Goal: Communication & Community: Share content

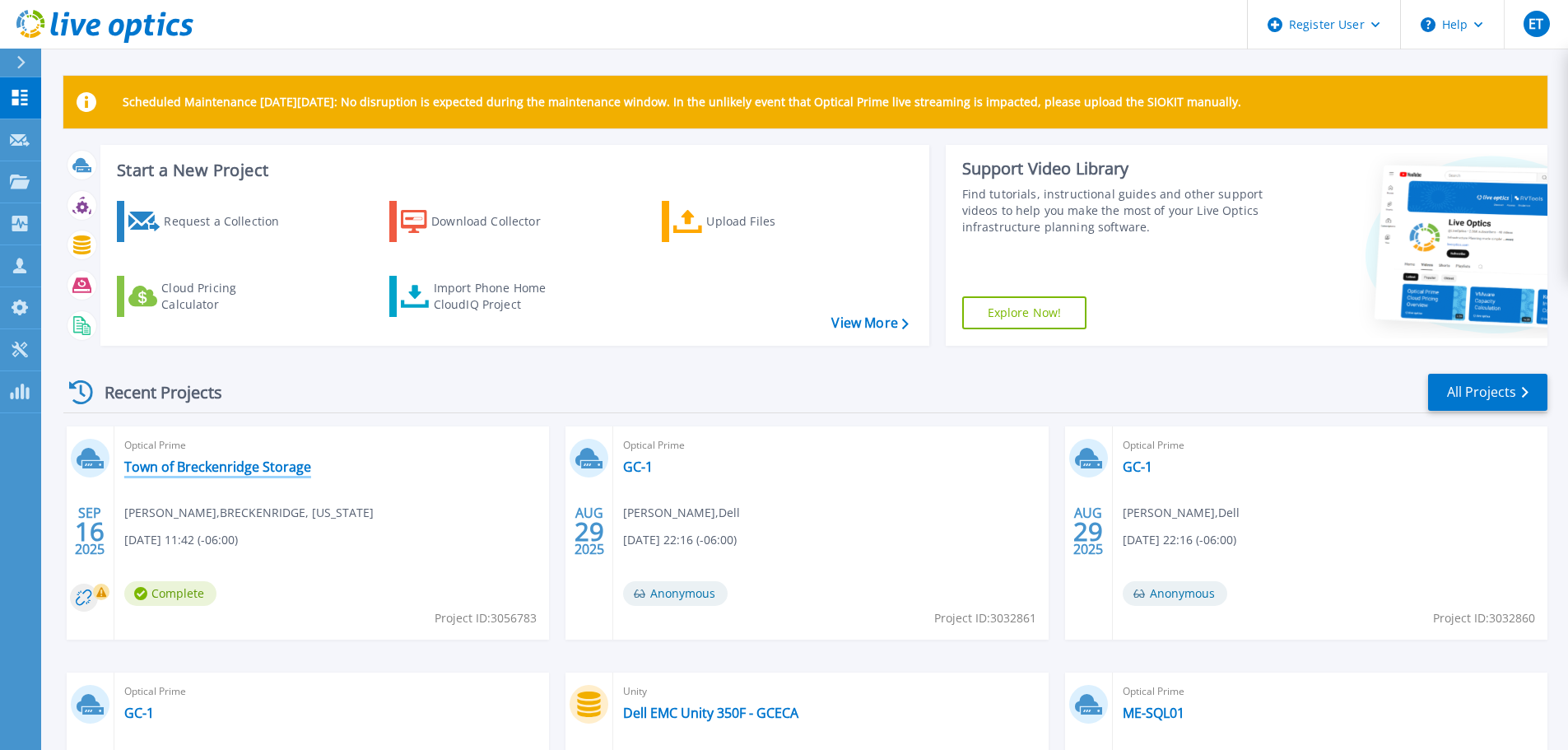
click at [228, 469] on link "Town of Breckenridge Storage" at bounding box center [217, 466] width 187 height 16
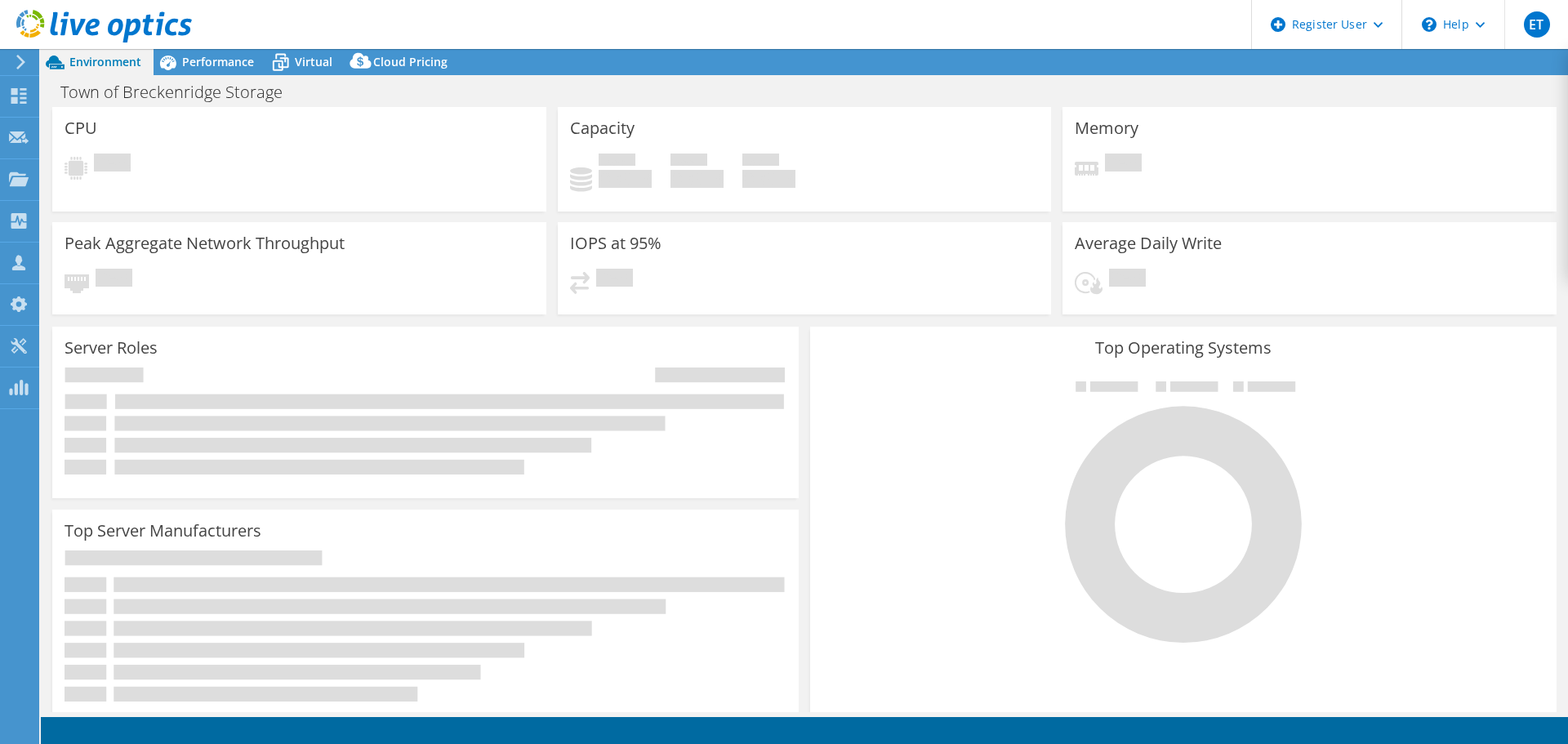
select select "USWest"
select select "USD"
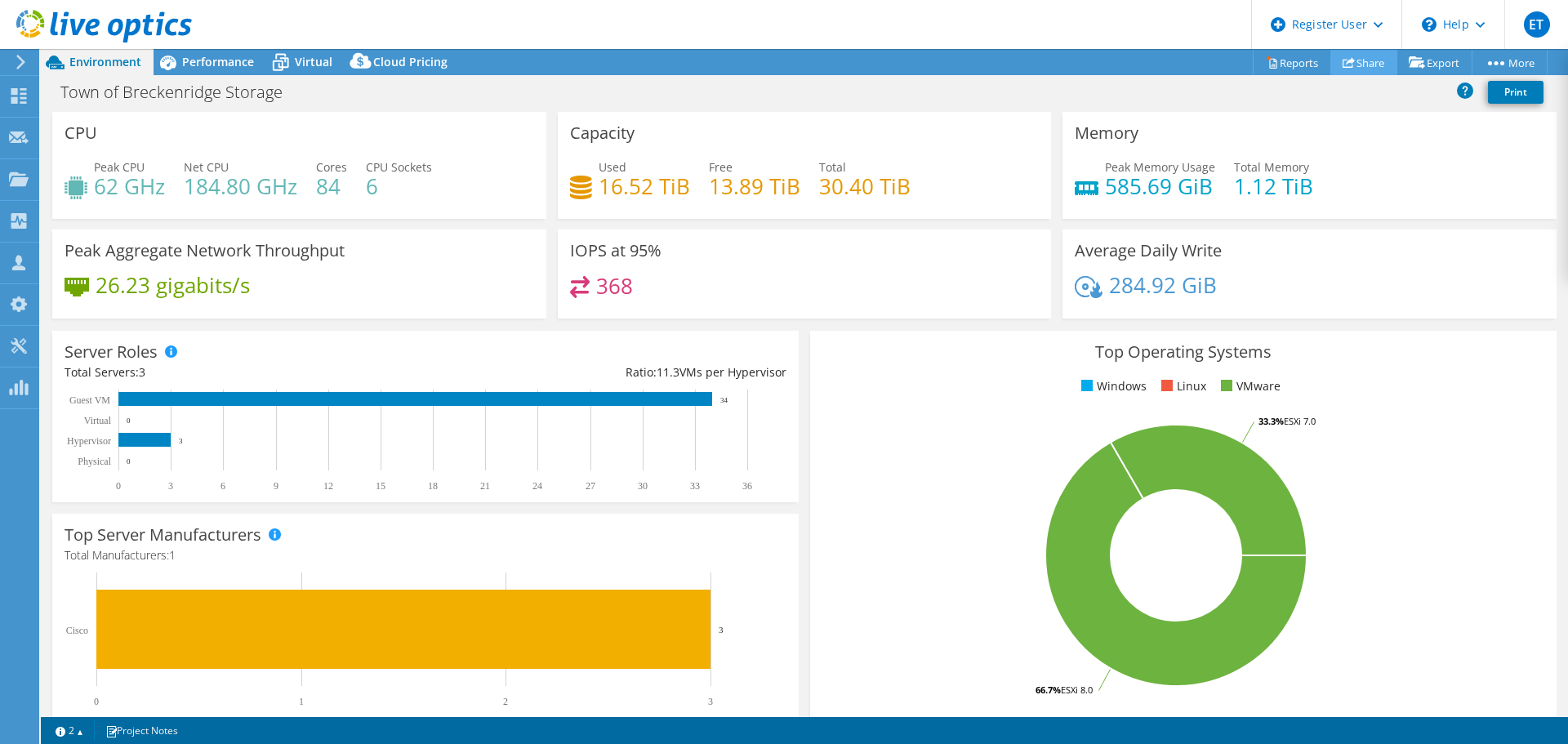
click at [1356, 63] on link "Share" at bounding box center [1364, 62] width 67 height 25
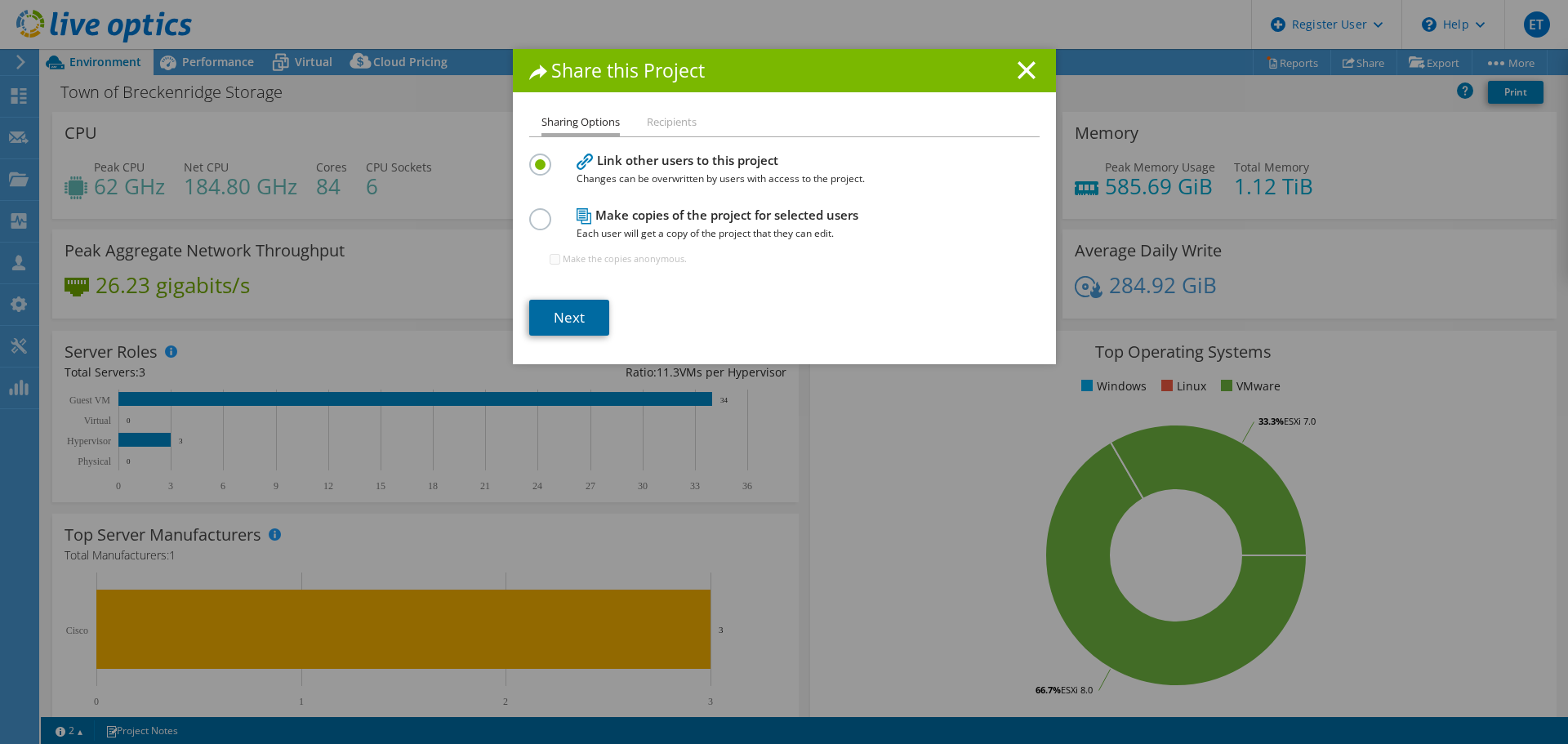
click at [566, 319] on link "Next" at bounding box center [569, 317] width 80 height 35
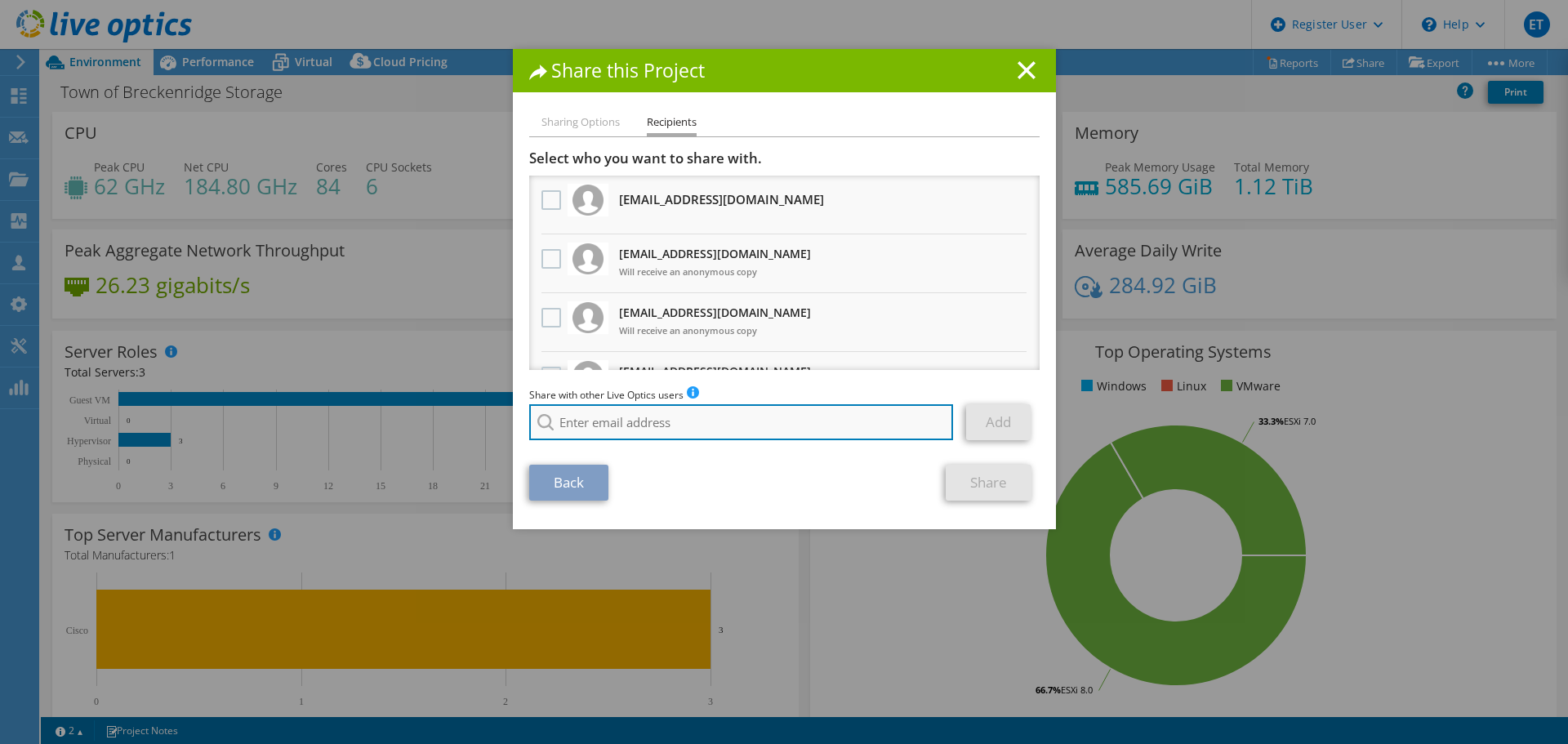
click at [663, 418] on input "search" at bounding box center [741, 422] width 425 height 35
paste input "Elio - Can you set up my dell account (chrisl@townofbreckenridge.com) so it can…"
type input "Elio - Can you set up my dell account (chrisl@townofbreckenridge.com) so it can…"
drag, startPoint x: 716, startPoint y: 421, endPoint x: 1170, endPoint y: 464, distance: 456.0
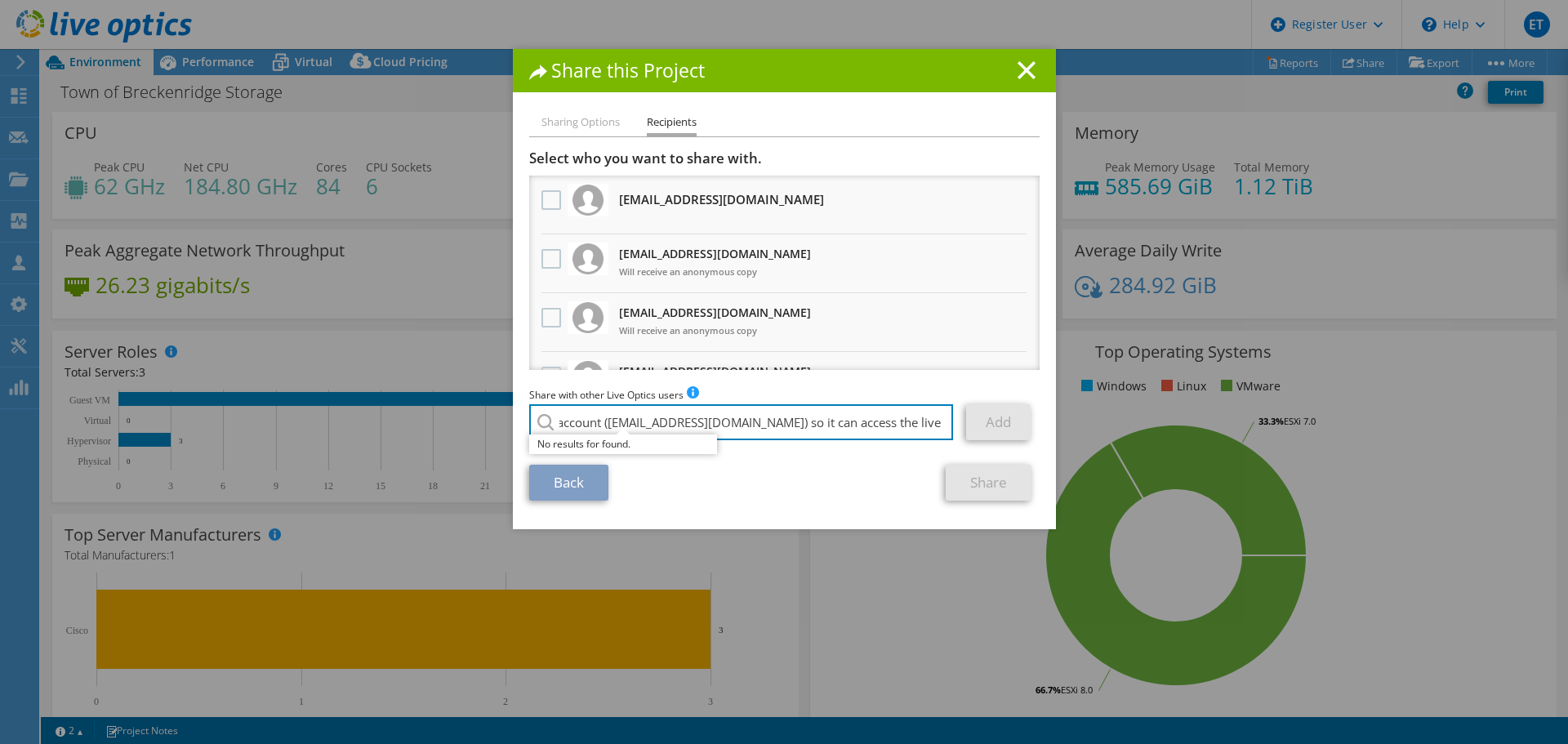
click at [1170, 464] on div "Share this Project Sharing Options Recipients Link other users to this project …" at bounding box center [784, 372] width 1568 height 646
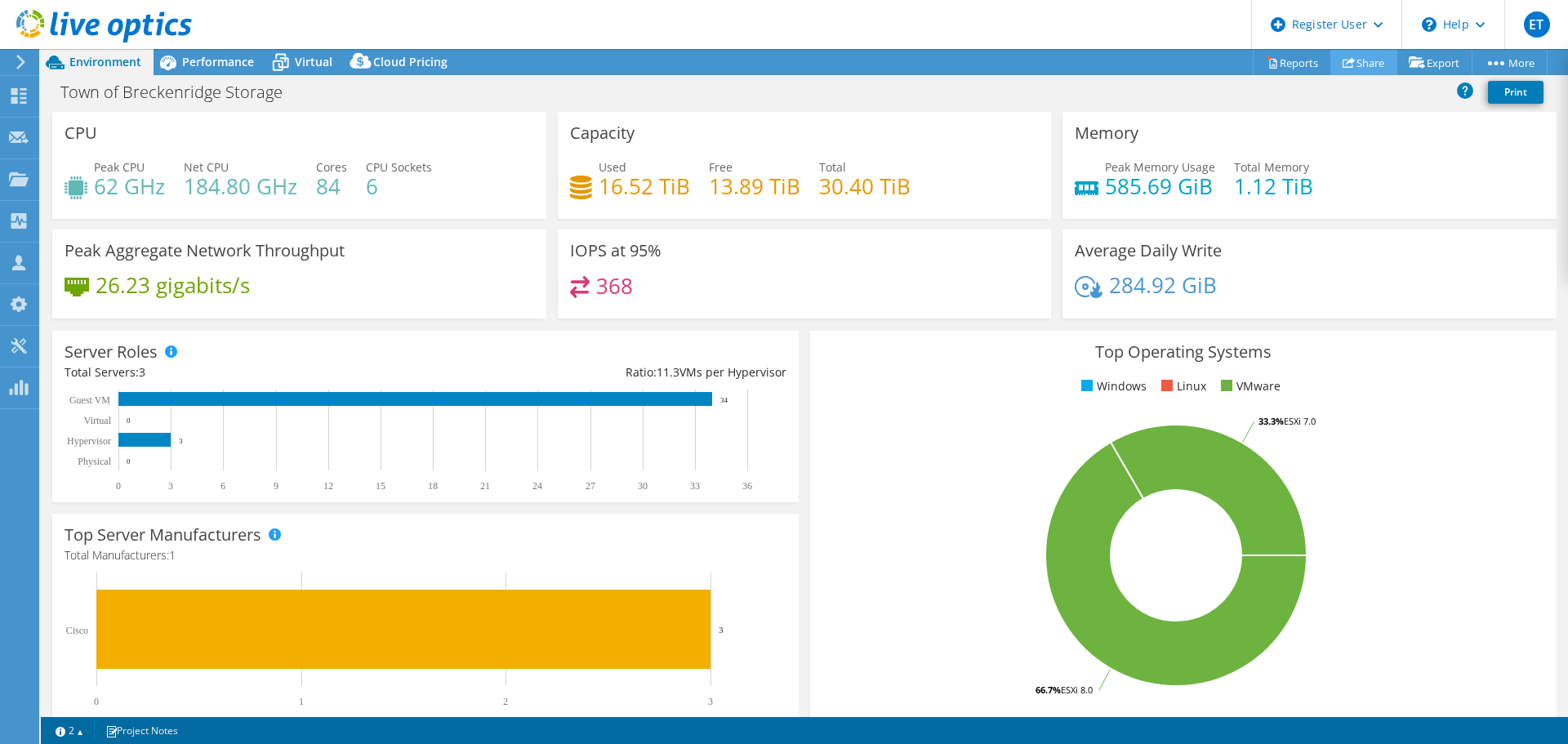
click at [1364, 60] on link "Share" at bounding box center [1364, 62] width 67 height 25
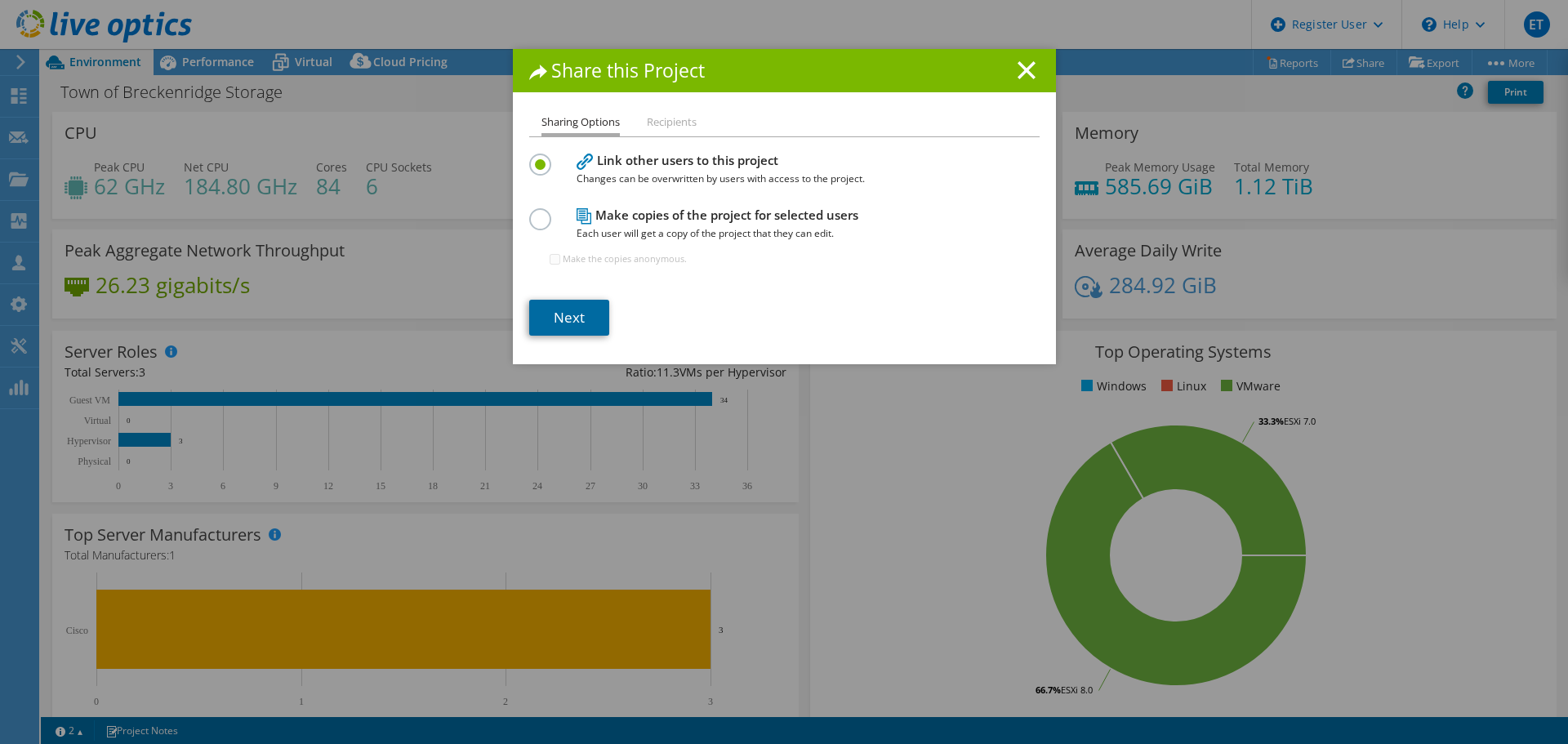
click at [544, 317] on link "Next" at bounding box center [569, 317] width 80 height 35
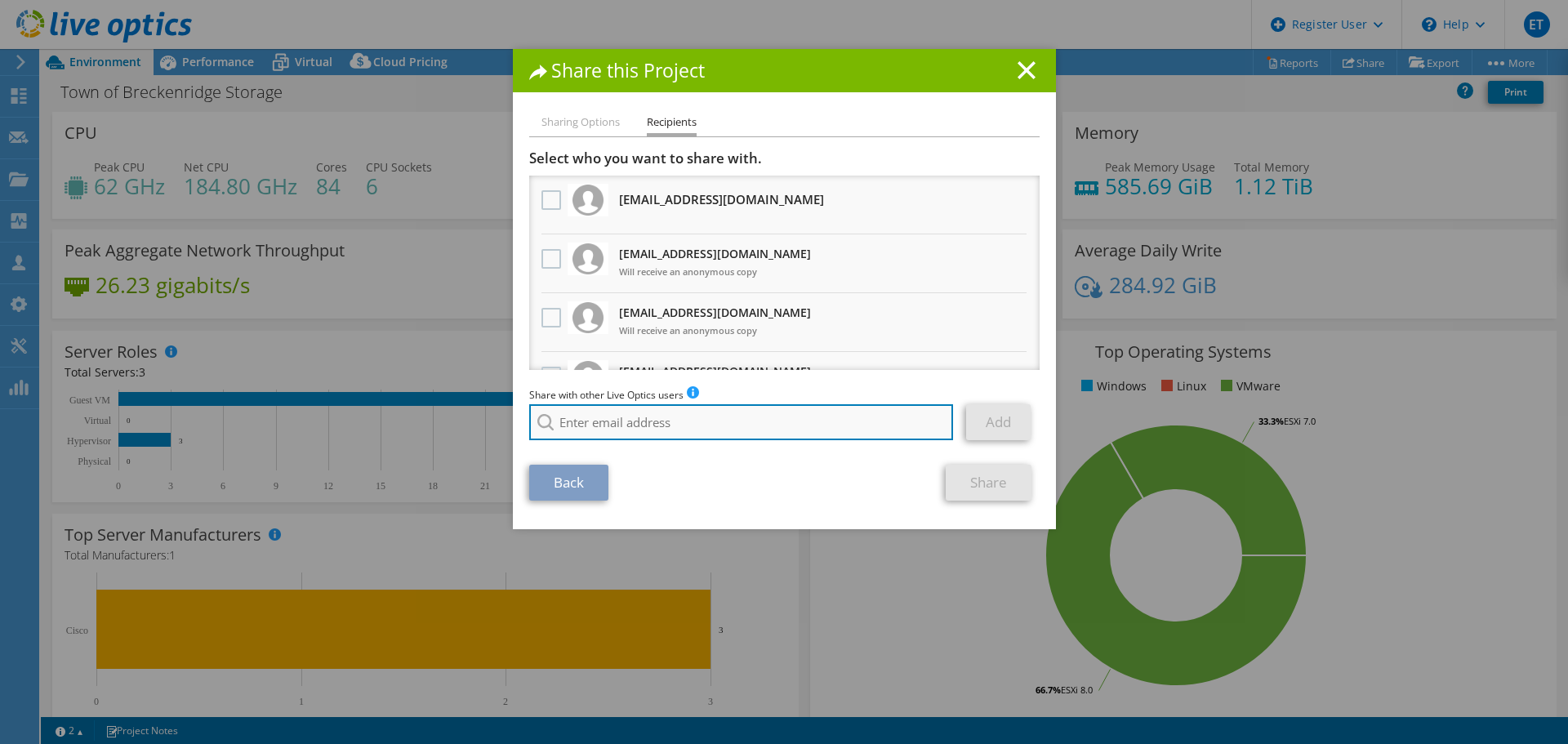
click at [623, 413] on input "search" at bounding box center [741, 422] width 425 height 35
paste input "Elio - Can you set up my dell account (chrisl@townofbreckenridge.com) so it can…"
type input "chrisl@townofbreckenridge.com"
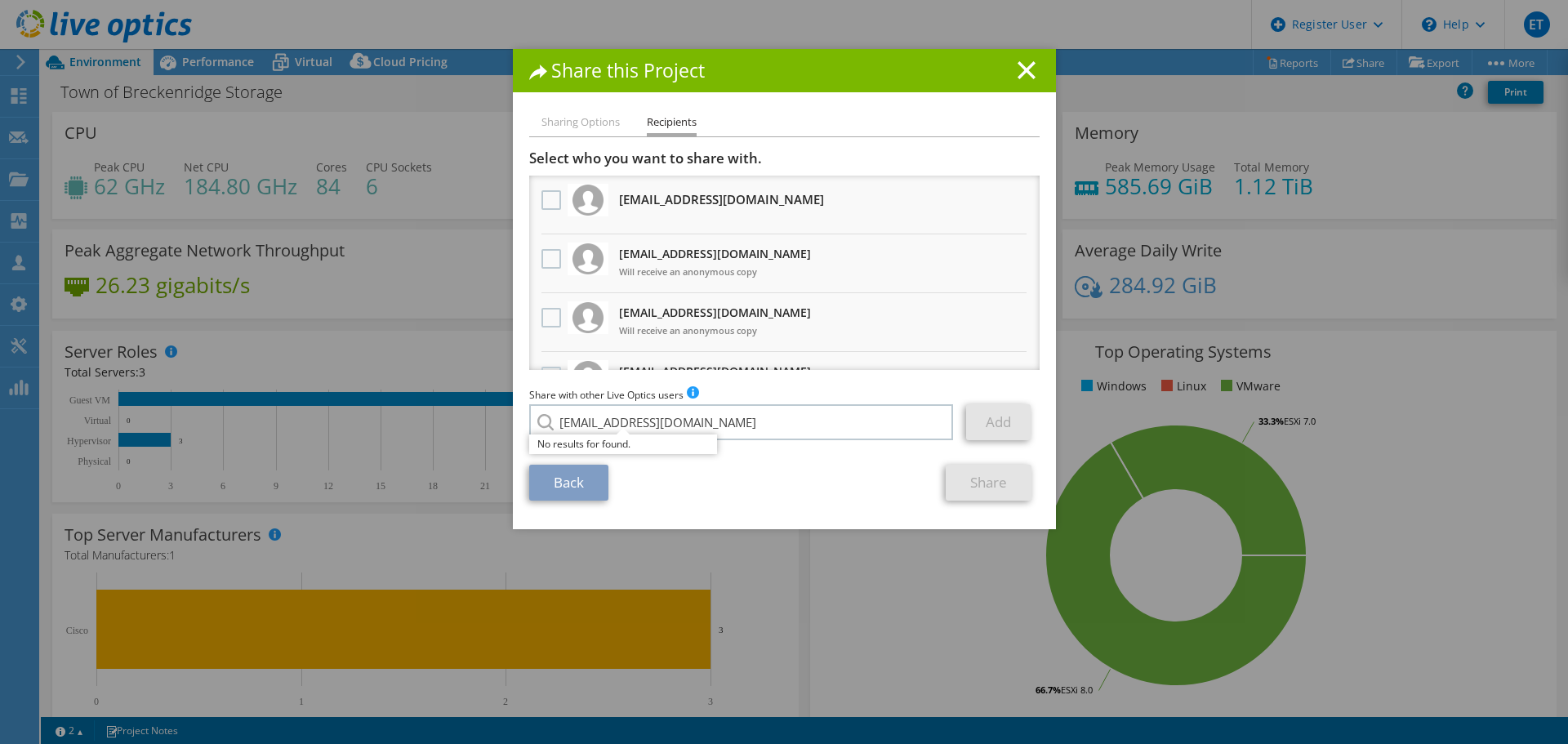
click at [803, 475] on div "Back Share" at bounding box center [784, 483] width 511 height 35
click at [1018, 77] on line at bounding box center [1026, 69] width 16 height 16
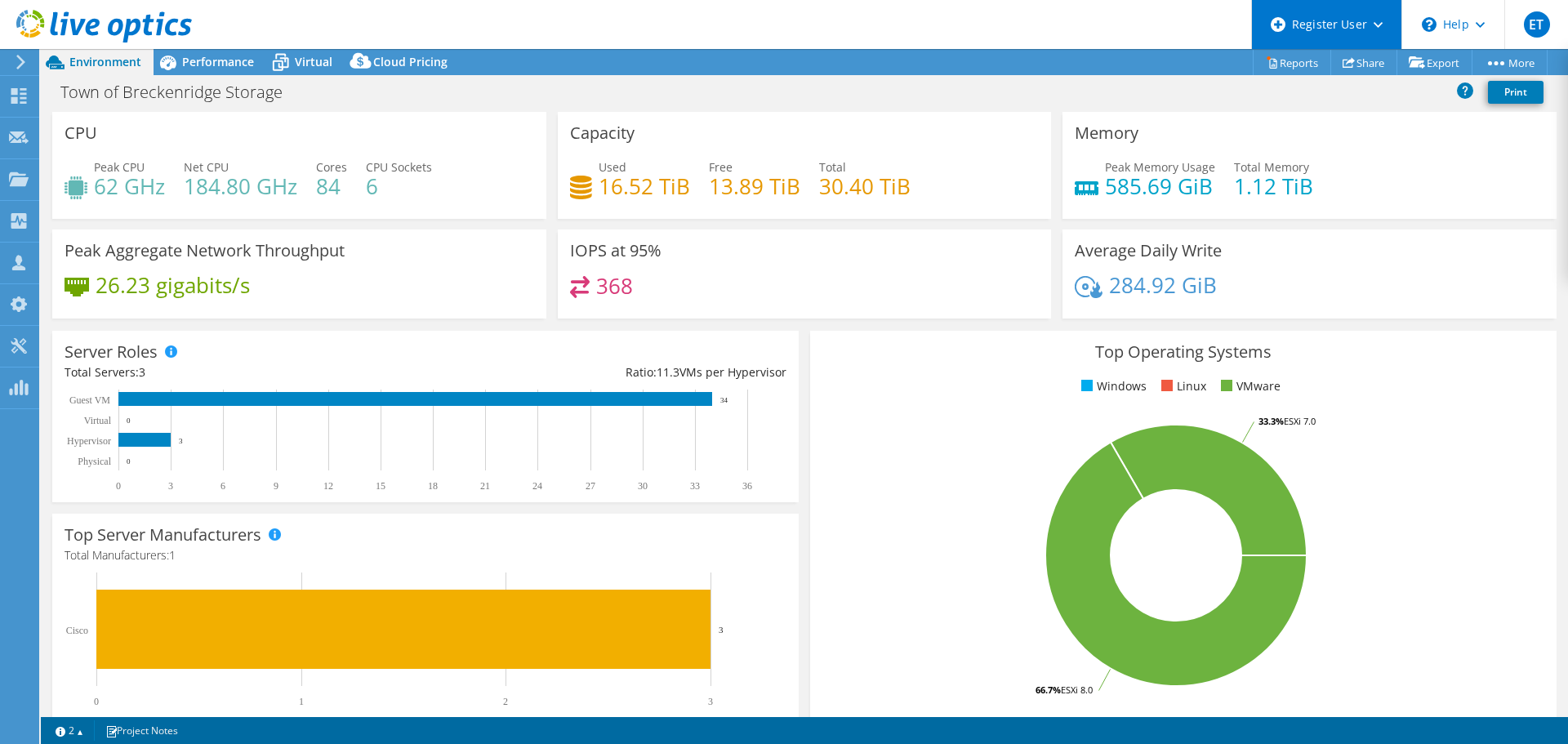
click at [1313, 23] on div "Register User" at bounding box center [1325, 24] width 150 height 49
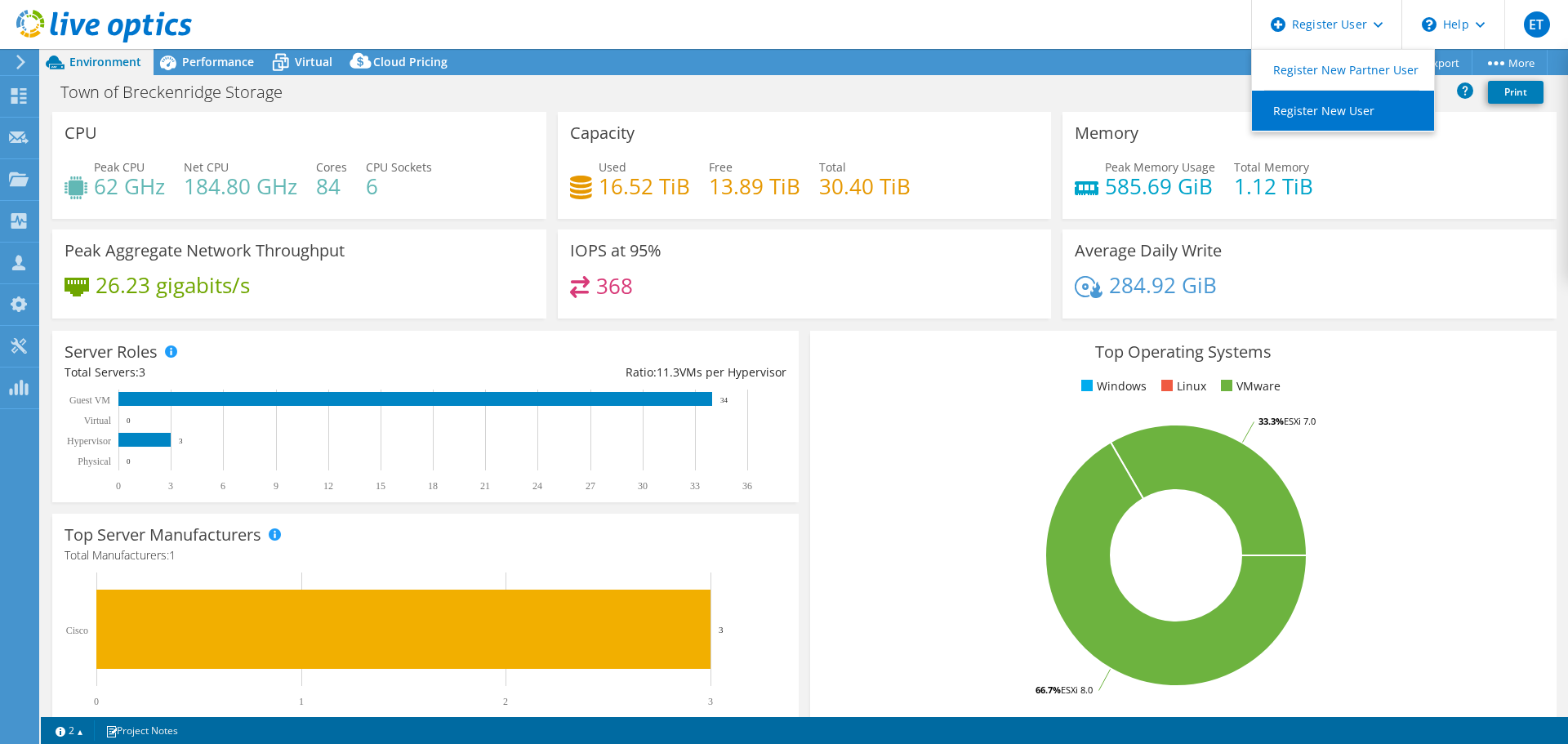
click at [1312, 114] on link "Register New User" at bounding box center [1342, 110] width 182 height 40
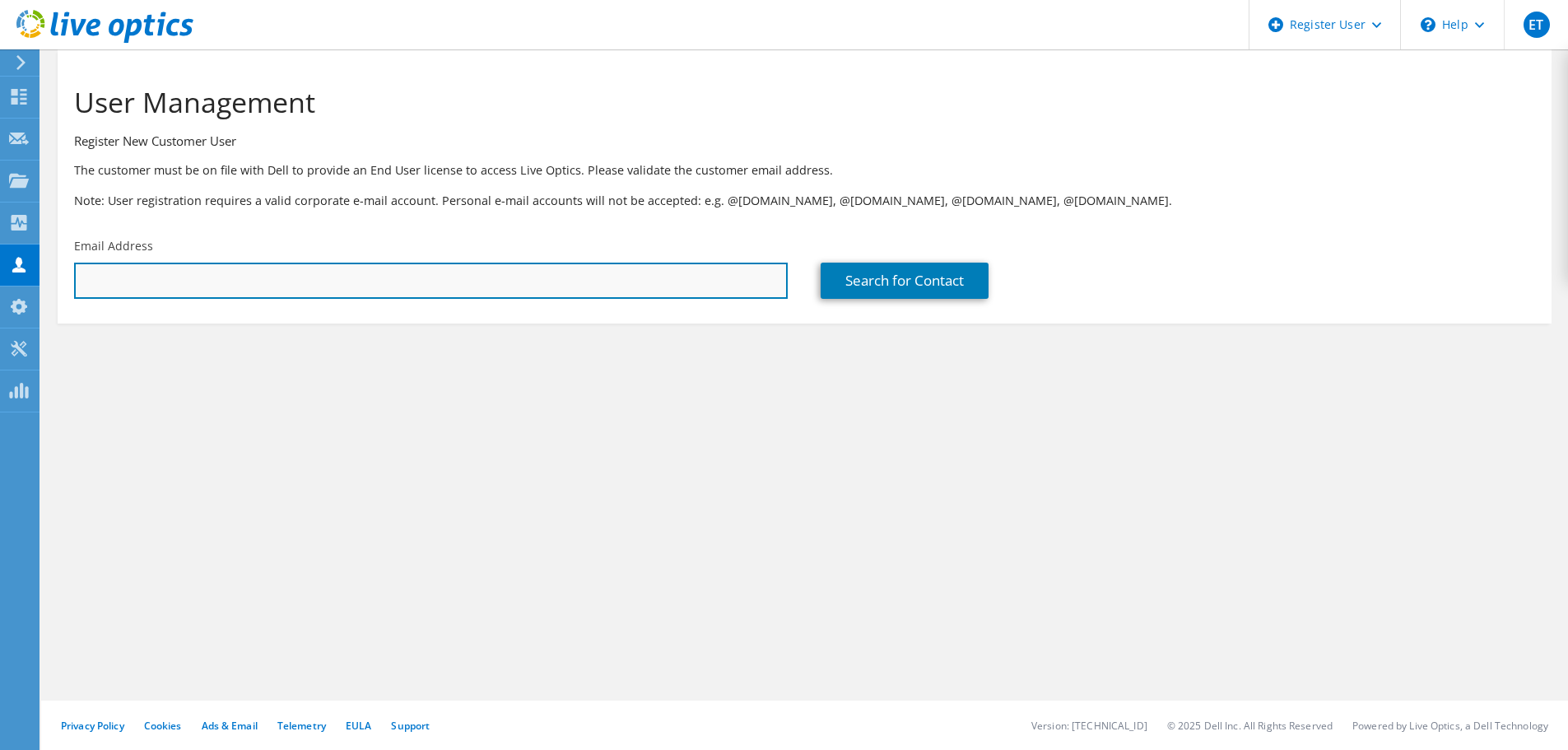
click at [585, 274] on input "text" at bounding box center [431, 280] width 713 height 36
paste input "Elio - Can you set up my dell account (chrisl@townofbreckenridge.com) so it can…"
click at [294, 282] on input "Elio - Can you set up my dell account (chrisl@townofbreckenridge.com) so it can…" at bounding box center [431, 280] width 713 height 36
drag, startPoint x: 547, startPoint y: 278, endPoint x: 267, endPoint y: 279, distance: 280.0
click at [267, 279] on input "chrisl@townofbreckenridge.com) so it can access the live optics project?" at bounding box center [431, 280] width 713 height 36
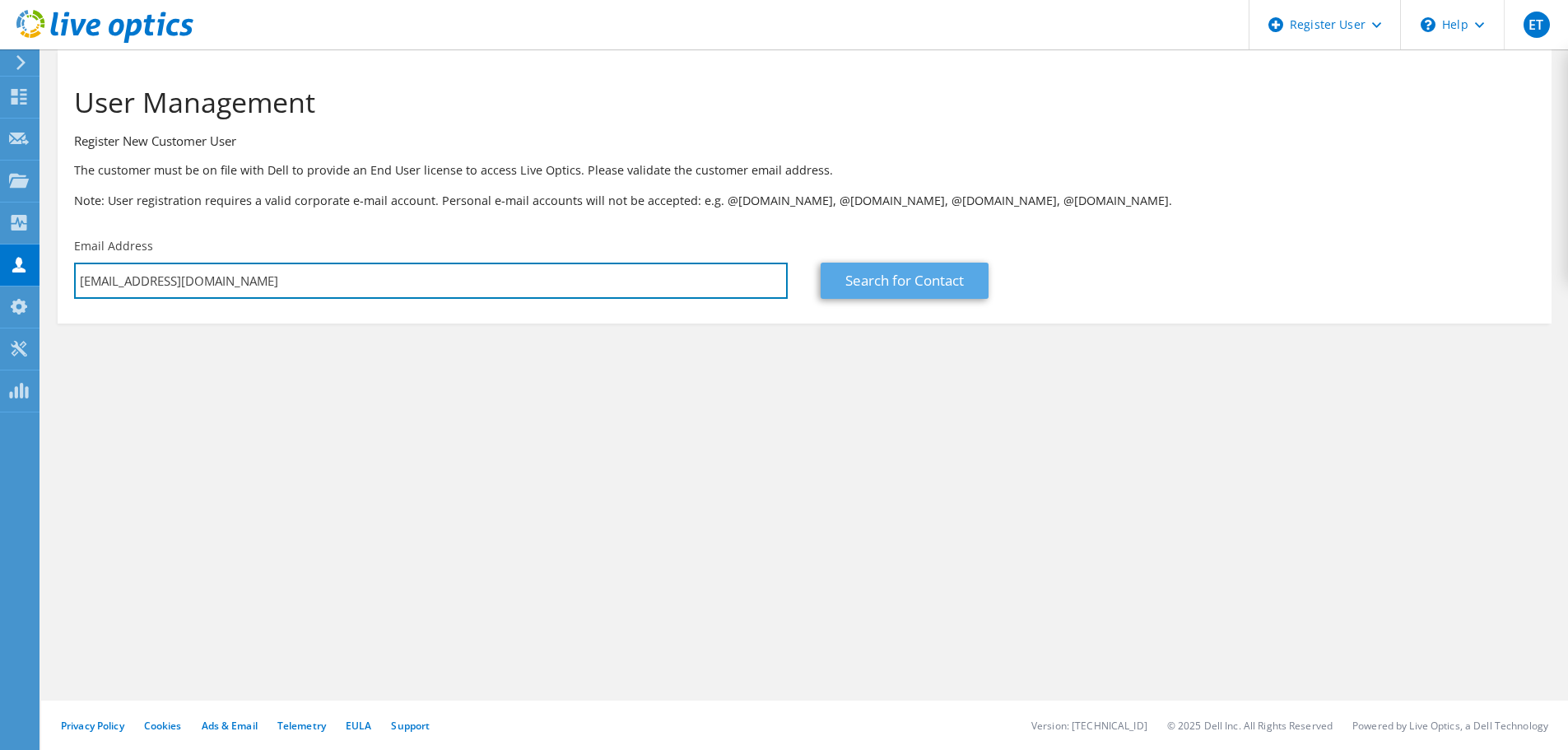
type input "chrisl@townofbreckenridge.com"
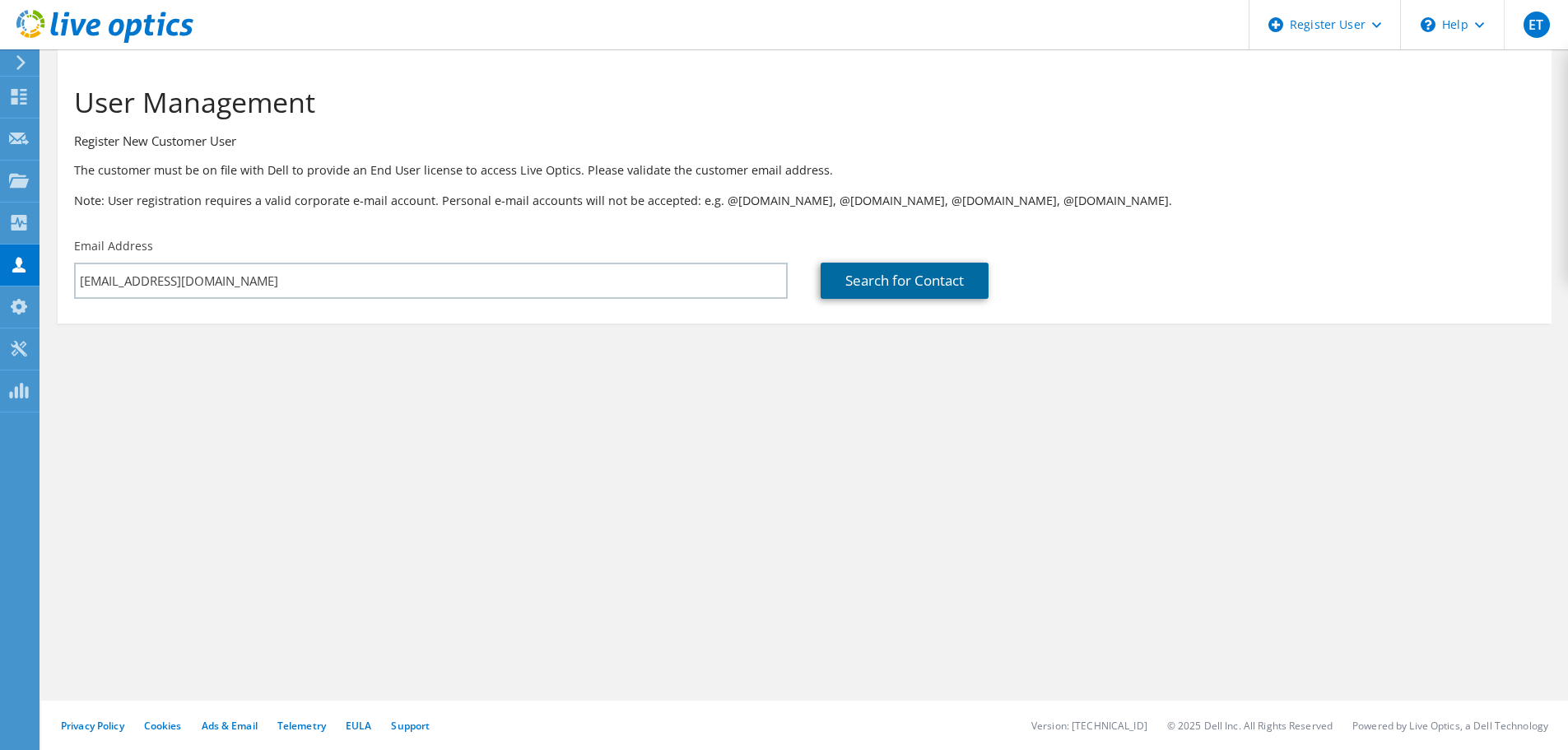
click at [901, 287] on link "Search for Contact" at bounding box center [904, 280] width 168 height 36
type input "BRECKENRIDGE, [US_STATE]"
type input "Chris"
type input "Luberto"
type input "United States"
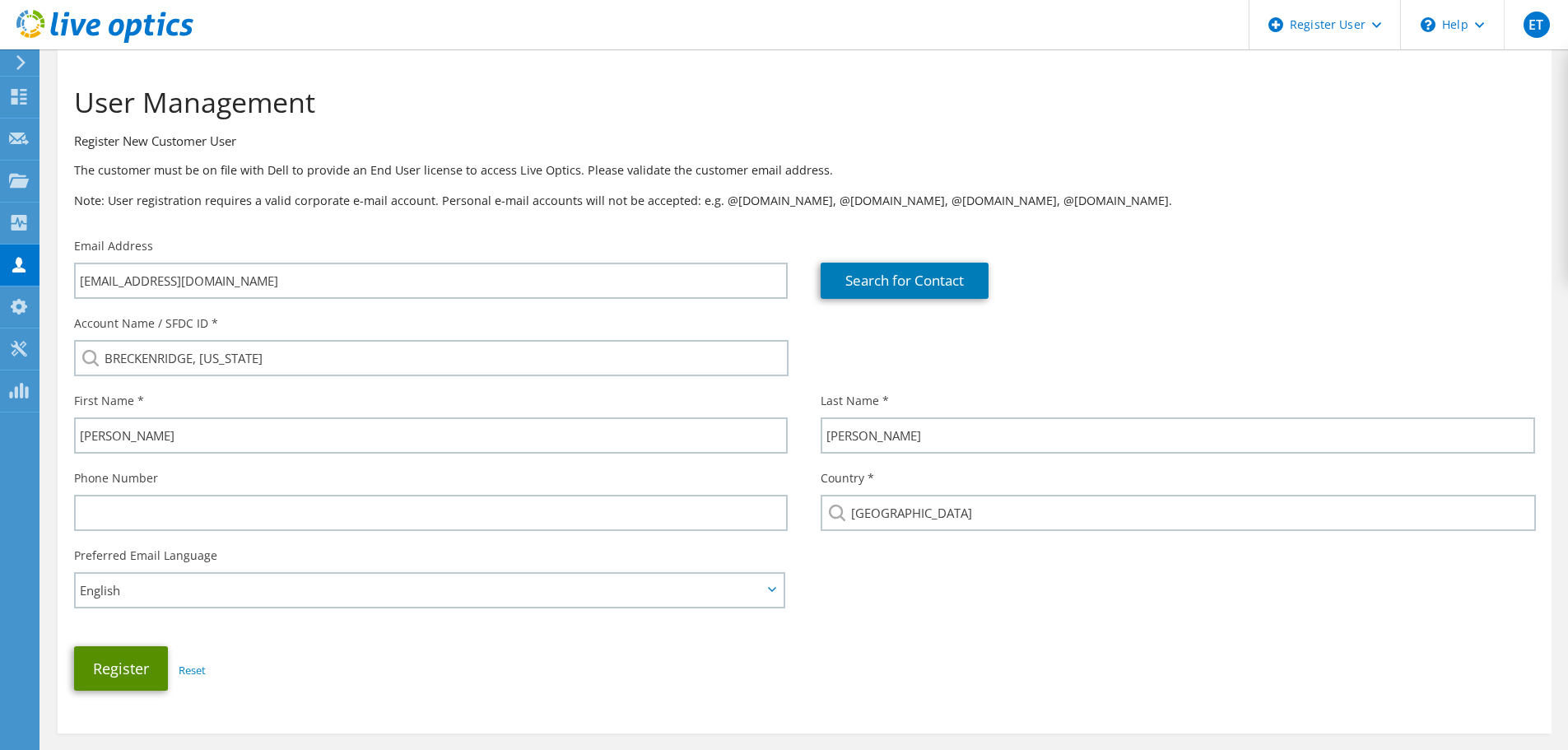
click at [105, 667] on button "Register" at bounding box center [121, 668] width 94 height 44
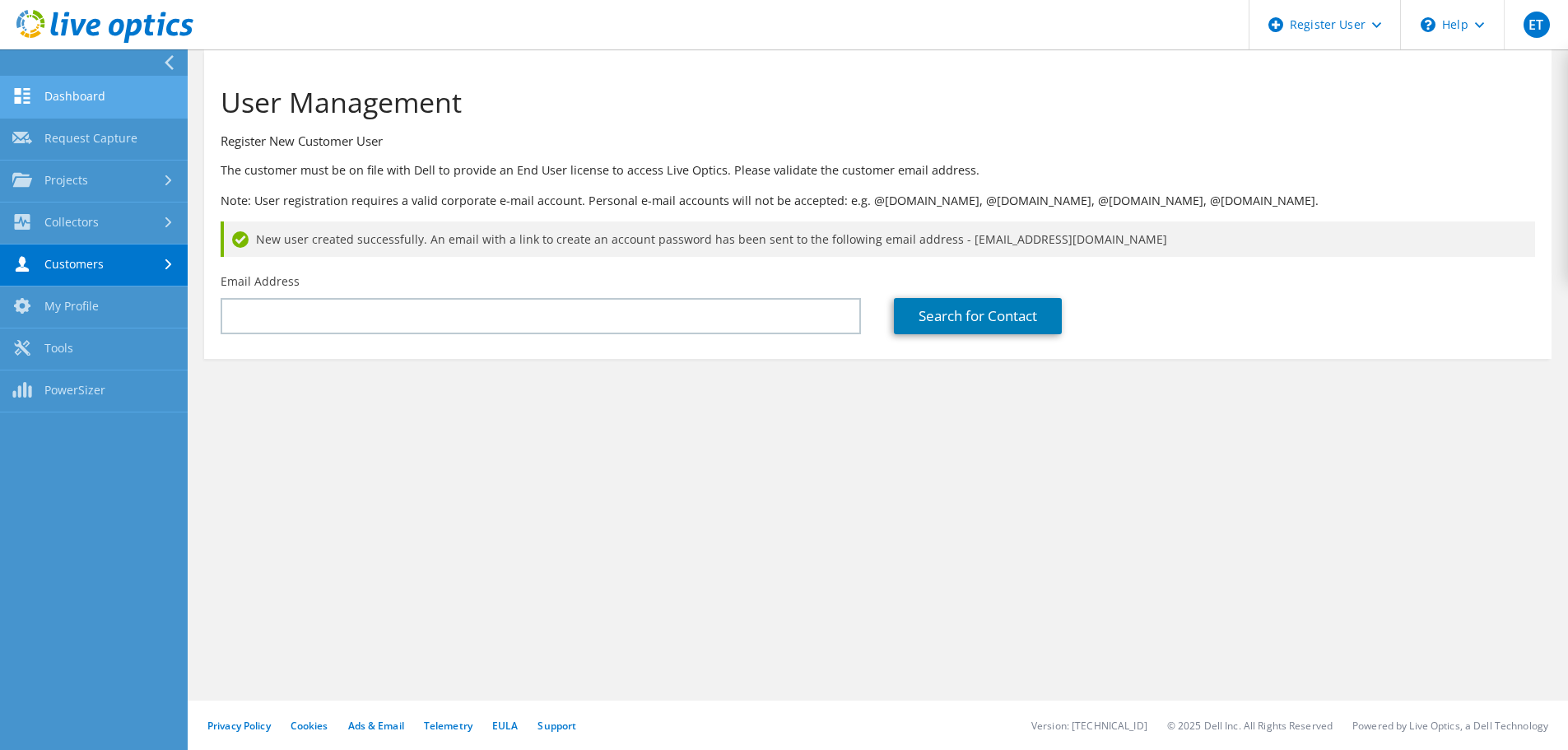
click at [38, 99] on link "Dashboard" at bounding box center [93, 97] width 187 height 42
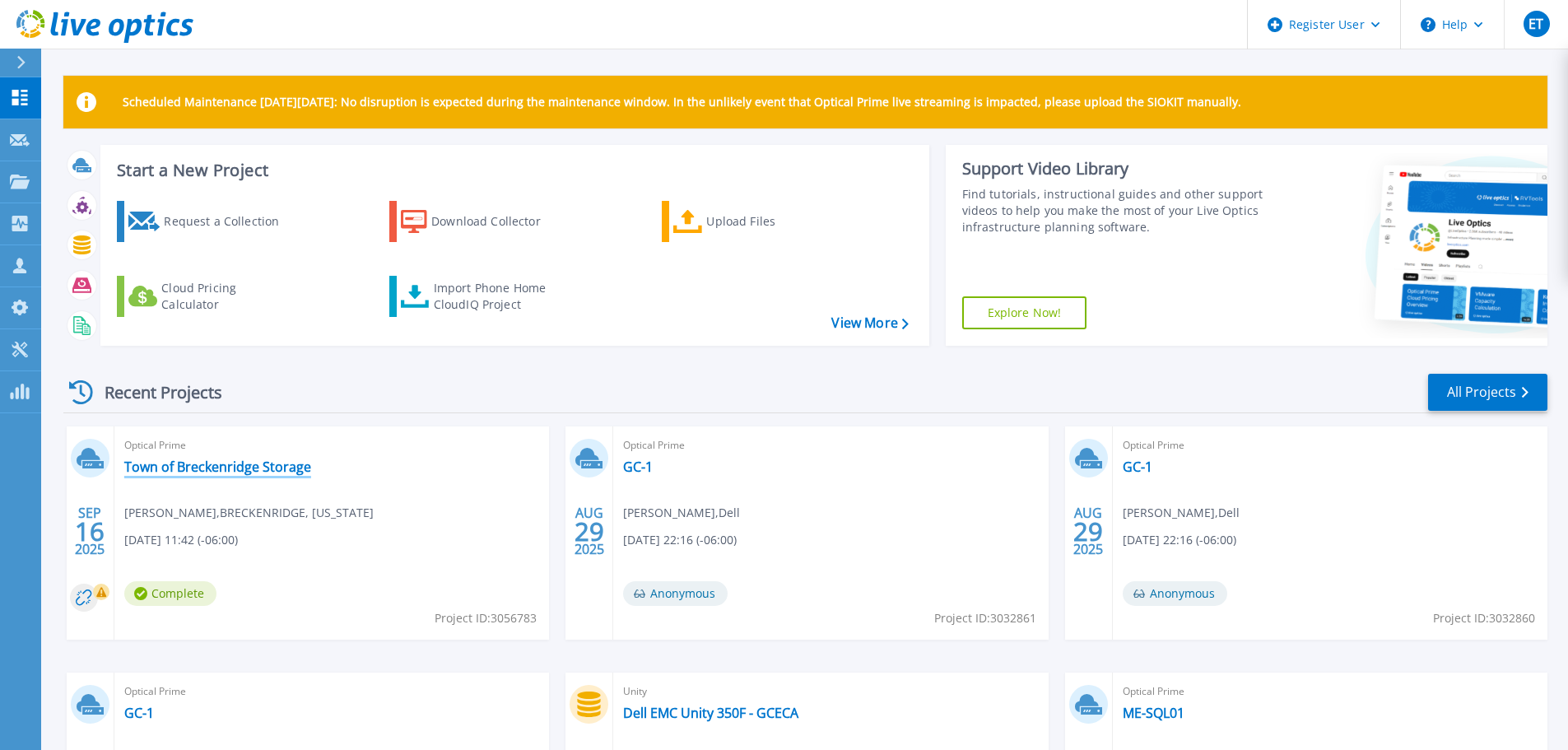
click at [245, 467] on link "Town of Breckenridge Storage" at bounding box center [217, 466] width 187 height 16
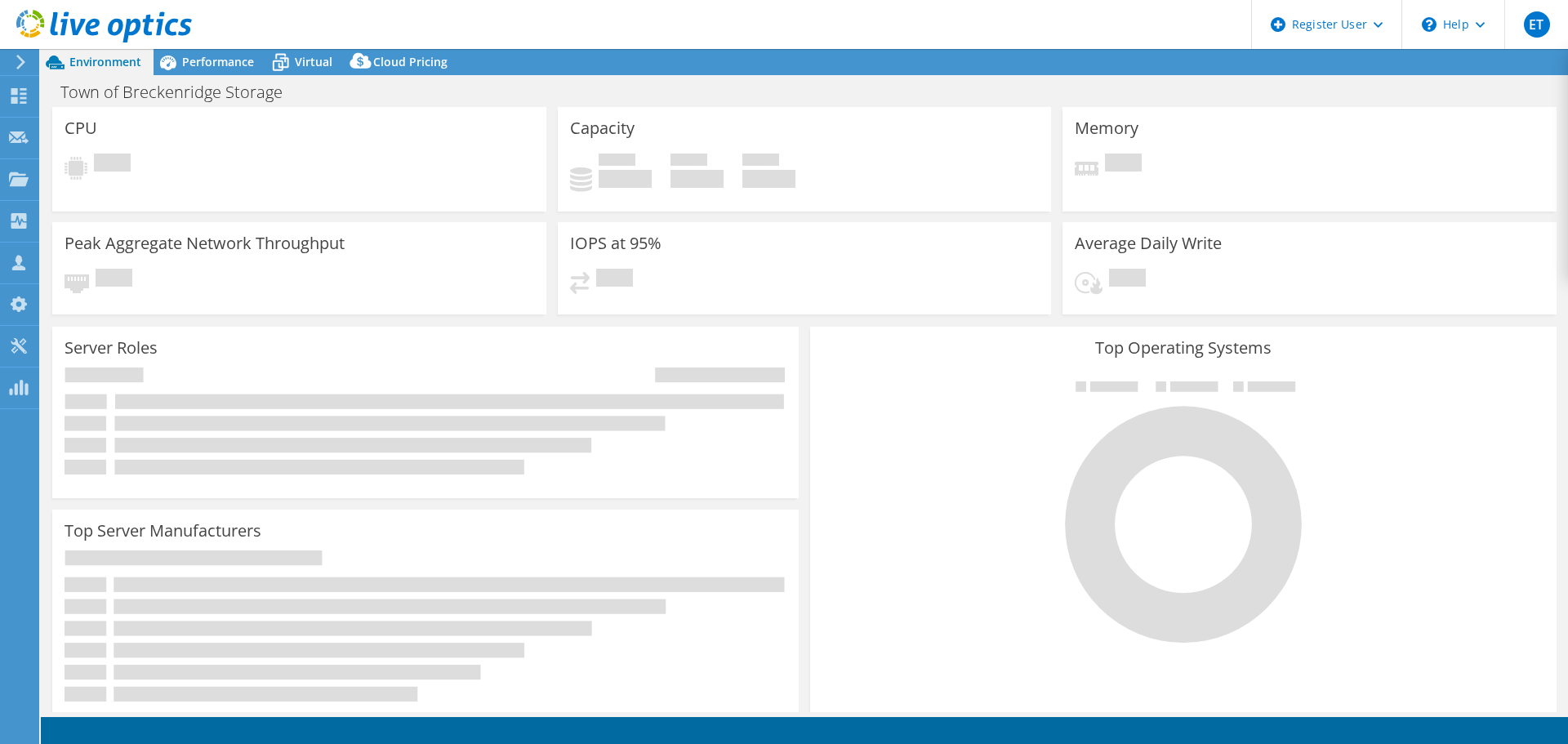
select select "USWest"
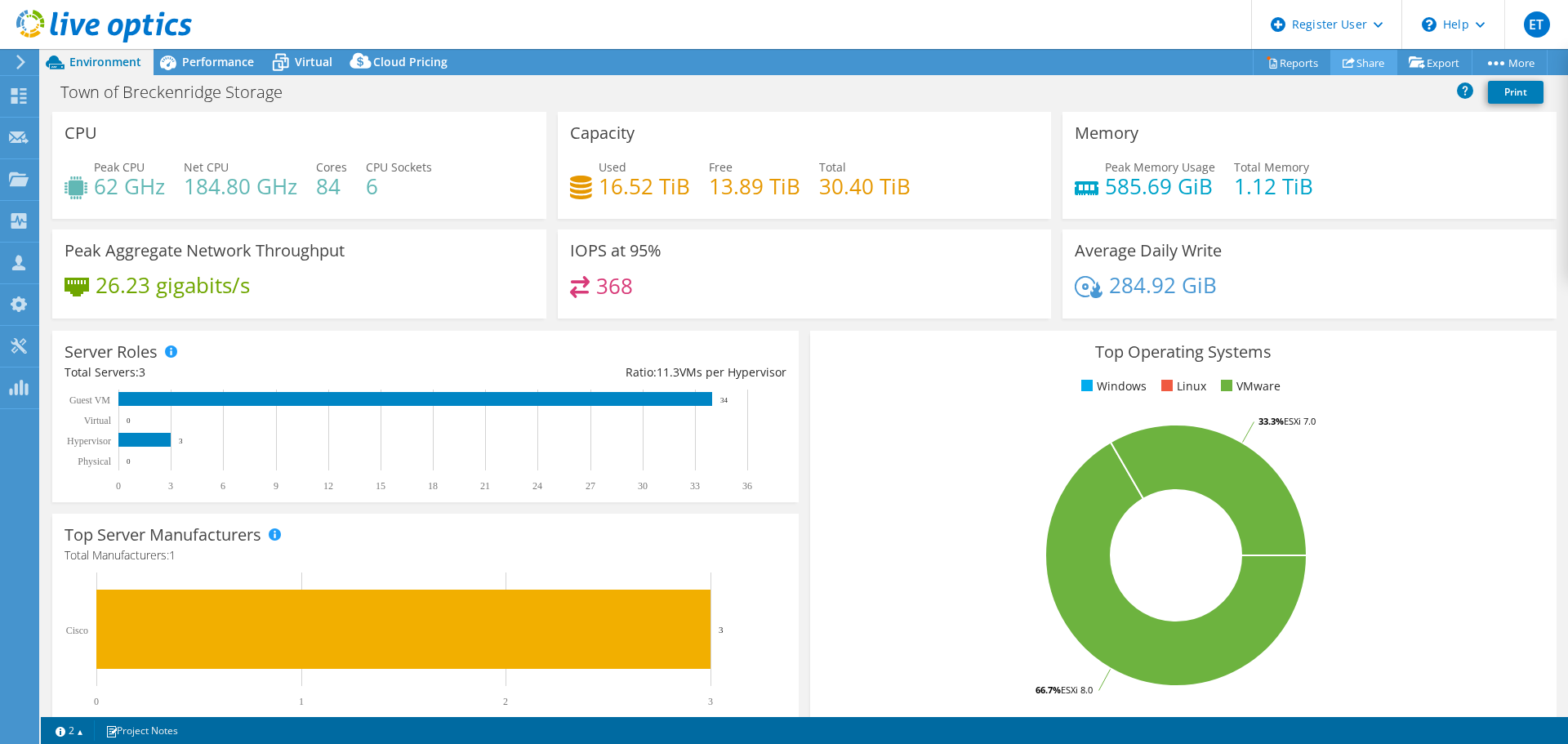
click at [1365, 68] on link "Share" at bounding box center [1364, 62] width 67 height 25
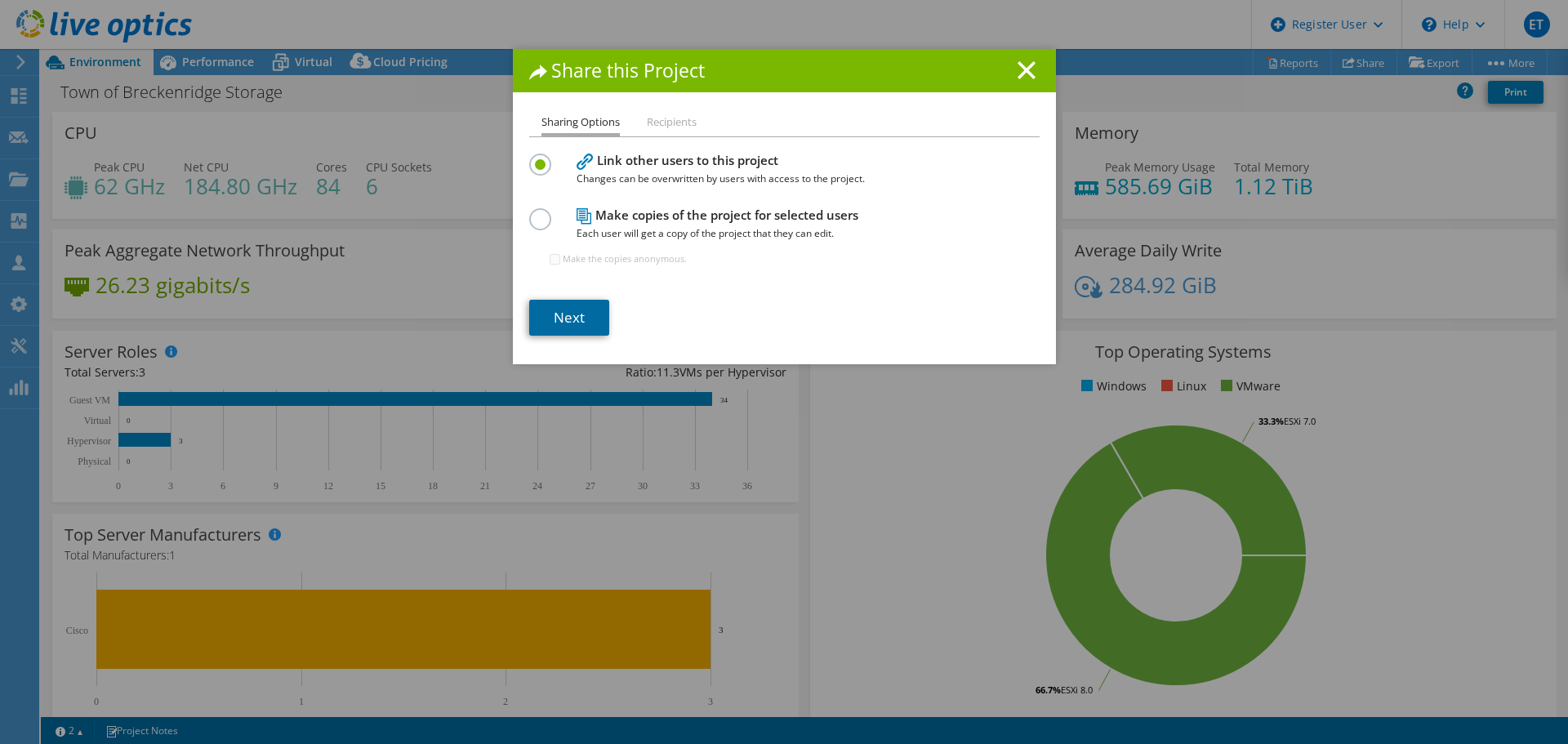
click at [544, 321] on link "Next" at bounding box center [569, 317] width 80 height 35
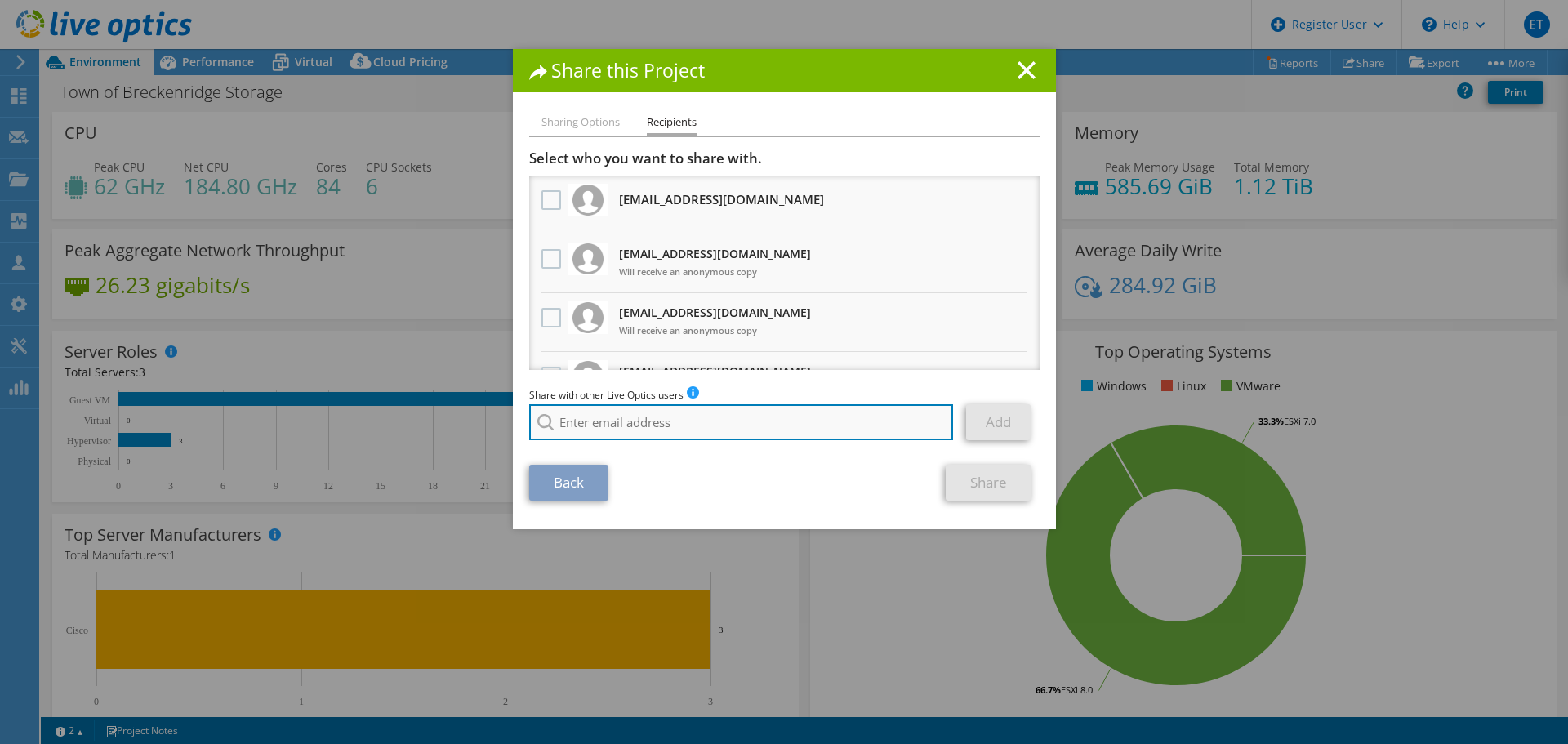
click at [661, 426] on input "search" at bounding box center [741, 422] width 425 height 35
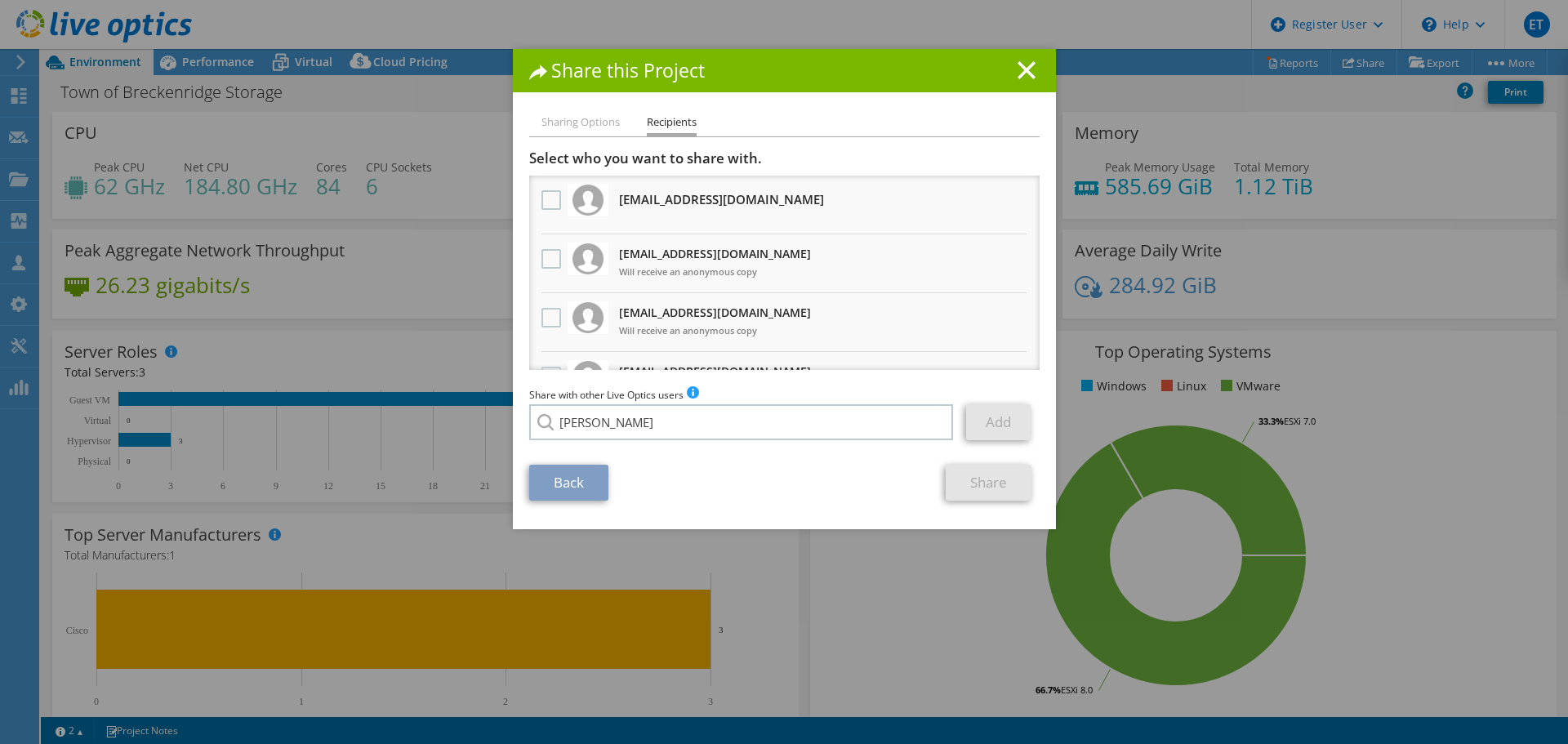
click at [651, 436] on li "[PERSON_NAME][EMAIL_ADDRESS][PERSON_NAME][DOMAIN_NAME]" at bounding box center [695, 433] width 332 height 20
type input "[PERSON_NAME][EMAIL_ADDRESS][PERSON_NAME][DOMAIN_NAME]"
click at [988, 426] on link "Add" at bounding box center [998, 422] width 64 height 35
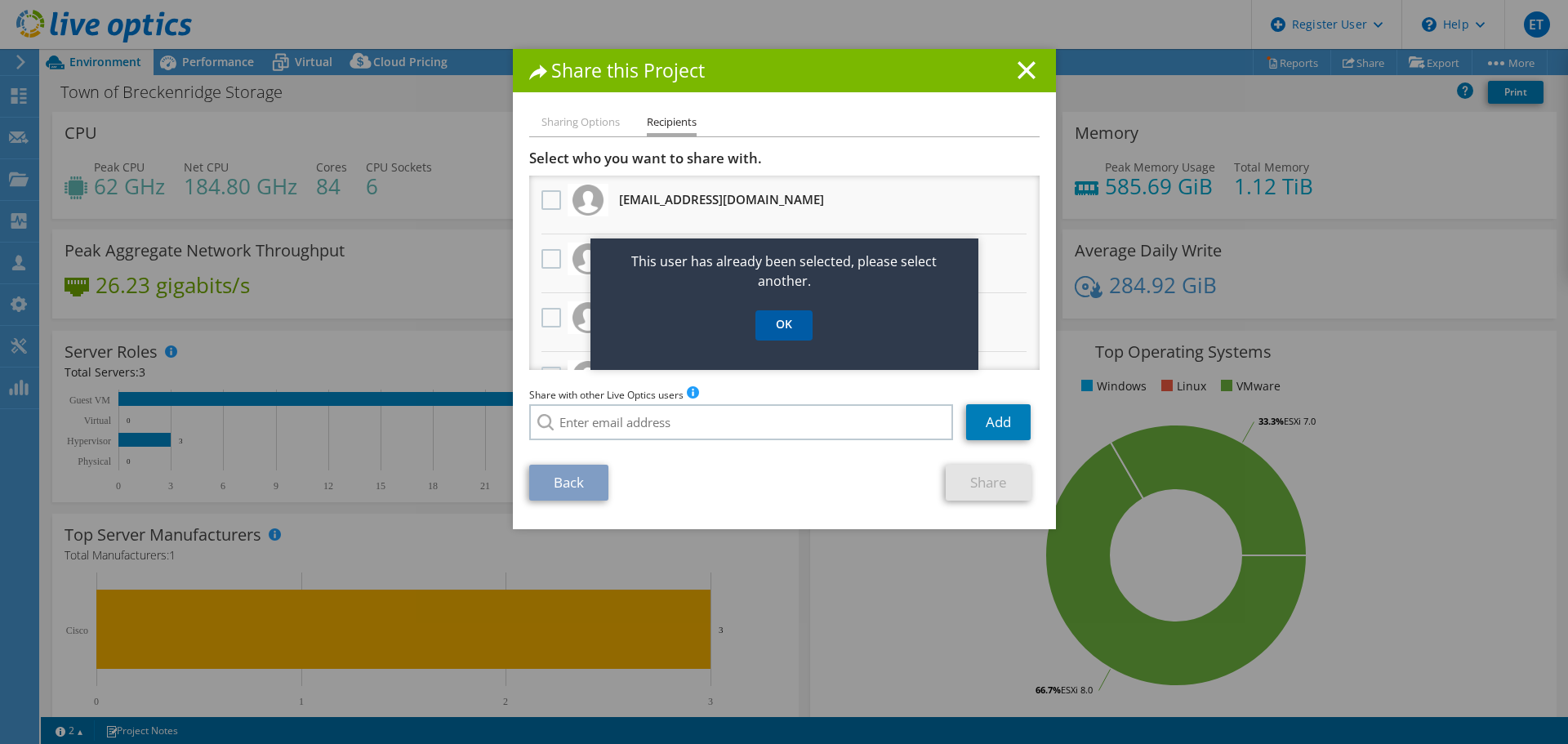
click at [792, 326] on link "OK" at bounding box center [783, 325] width 57 height 30
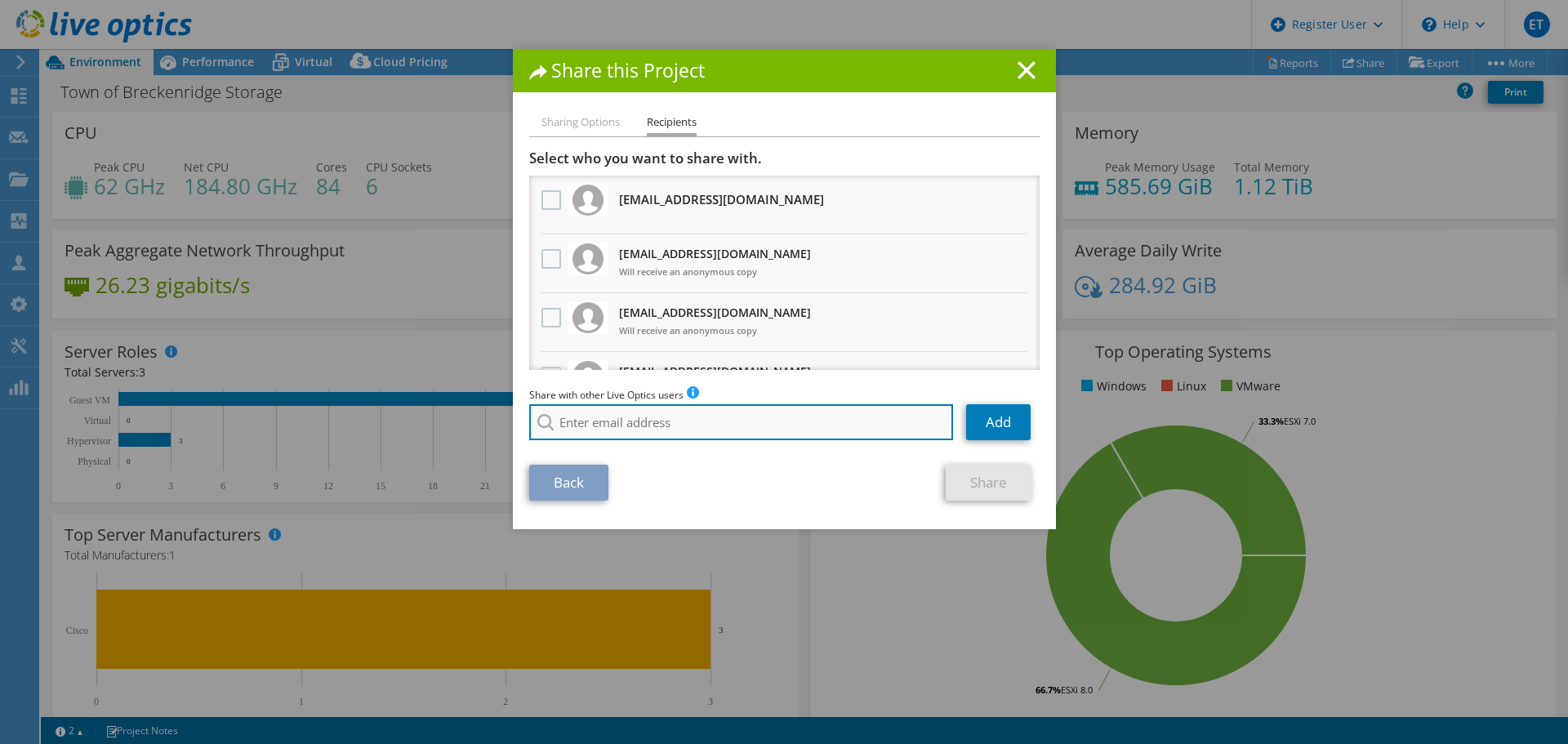
click at [699, 428] on input "search" at bounding box center [741, 422] width 425 height 35
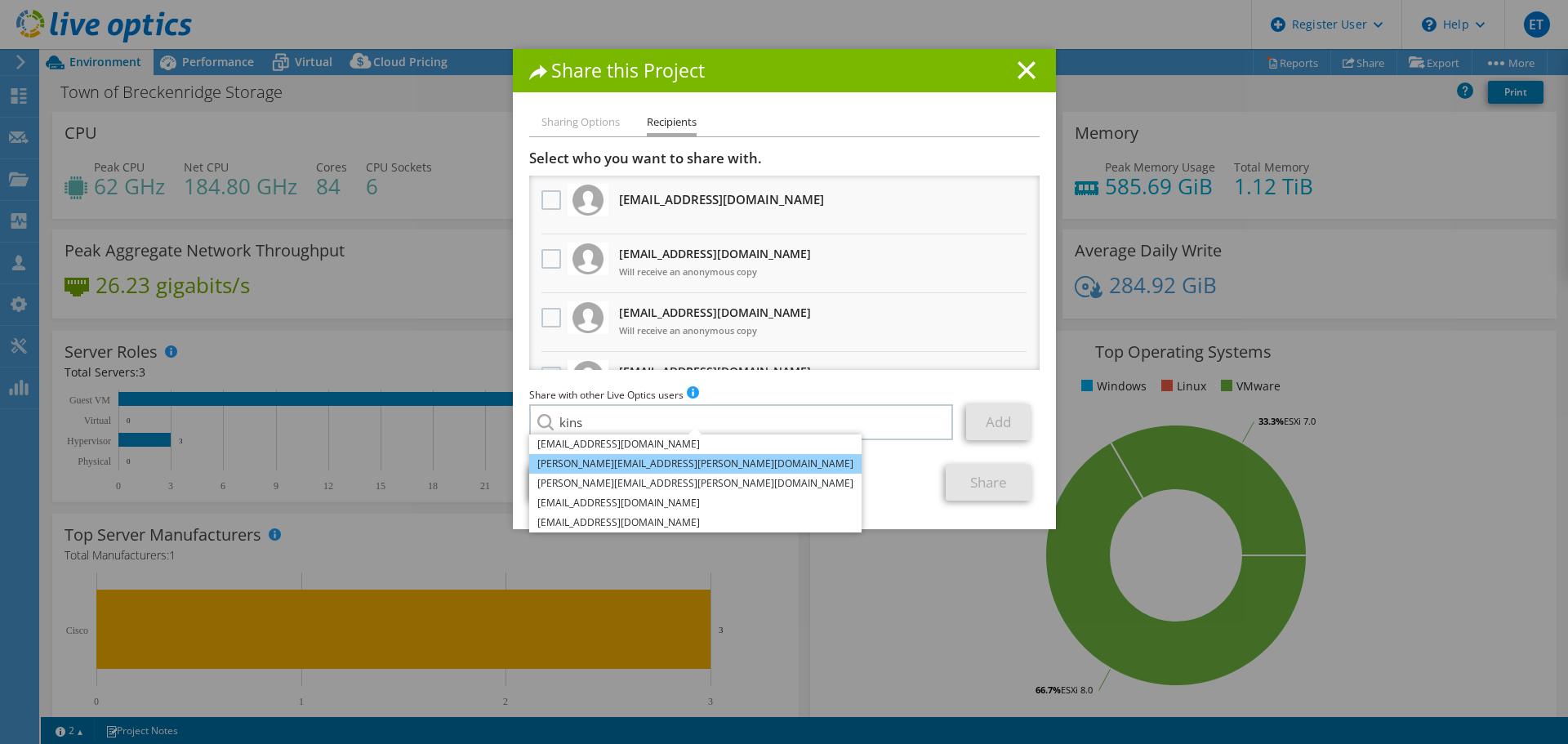
click at [632, 454] on li "[PERSON_NAME][EMAIL_ADDRESS][PERSON_NAME][DOMAIN_NAME]" at bounding box center [695, 463] width 332 height 20
type input "[PERSON_NAME][EMAIL_ADDRESS][PERSON_NAME][DOMAIN_NAME]"
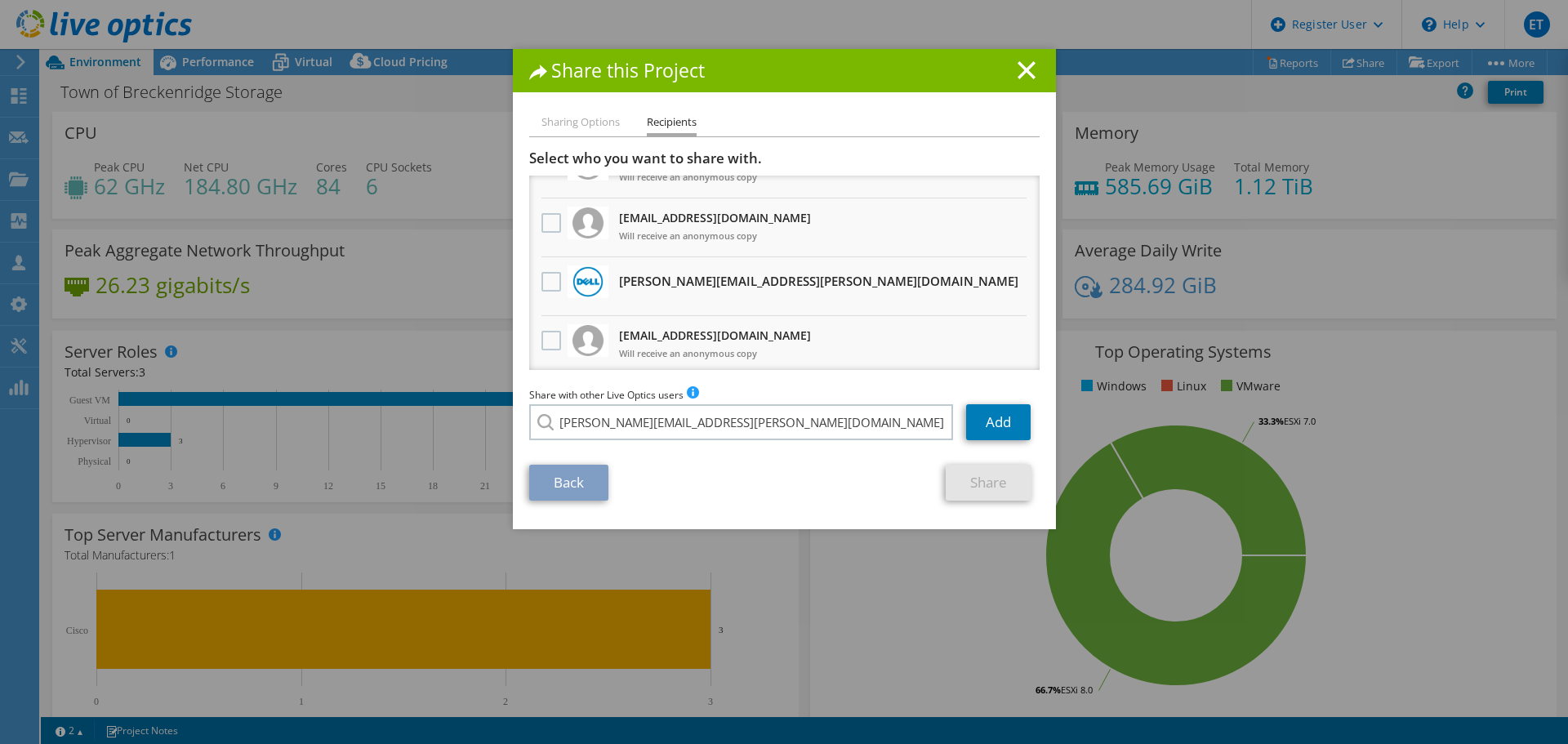
scroll to position [155, 0]
click at [548, 277] on label at bounding box center [553, 280] width 23 height 20
click at [0, 0] on input "checkbox" at bounding box center [0, 0] width 0 height 0
click at [945, 480] on link "Share" at bounding box center [988, 483] width 86 height 35
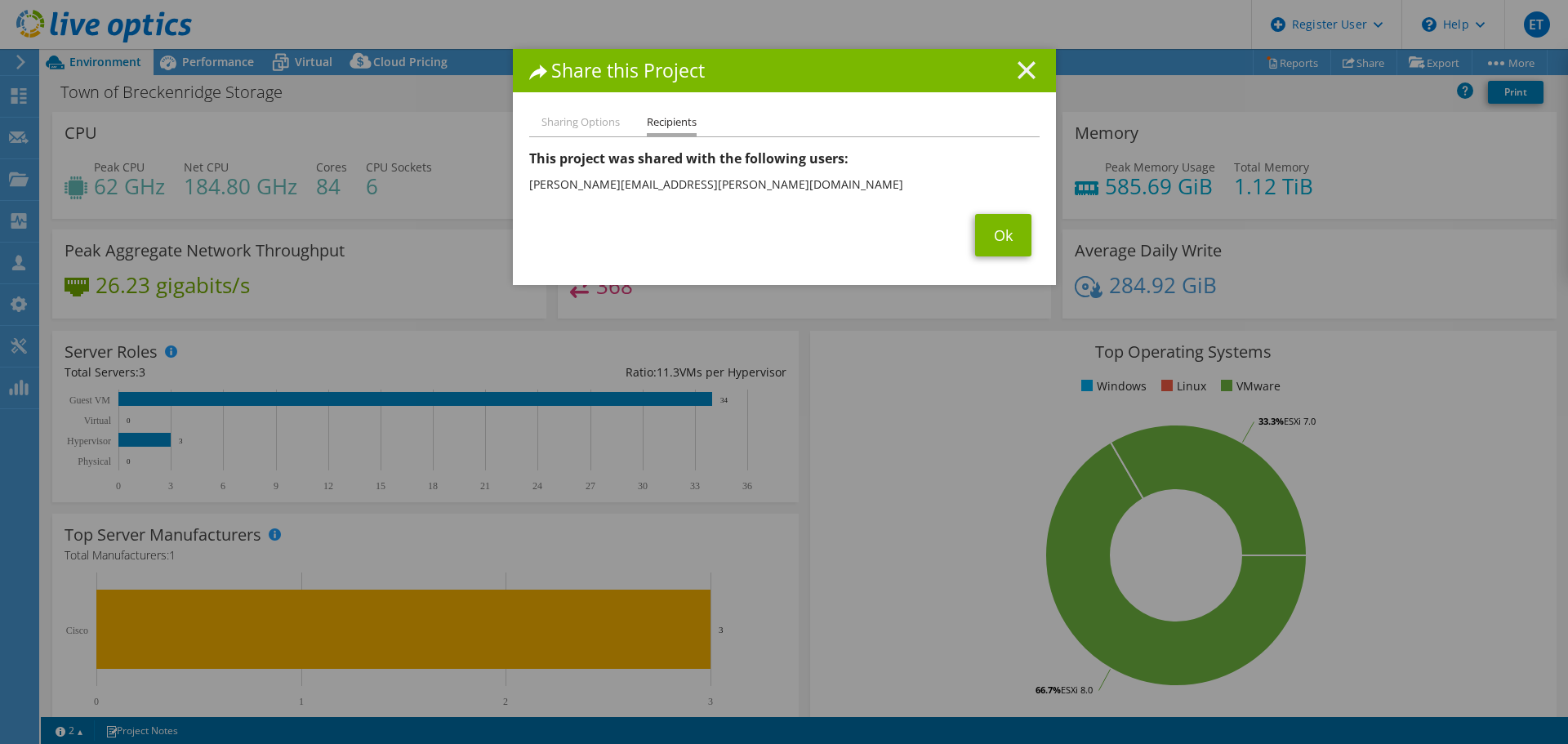
click at [1018, 68] on line at bounding box center [1026, 69] width 16 height 16
